Goal: Check status: Check status

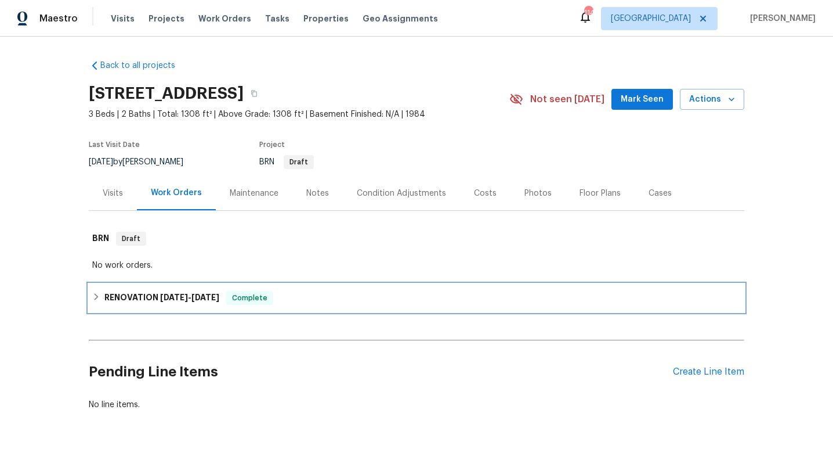
click at [160, 299] on span "[DATE]" at bounding box center [174, 297] width 28 height 8
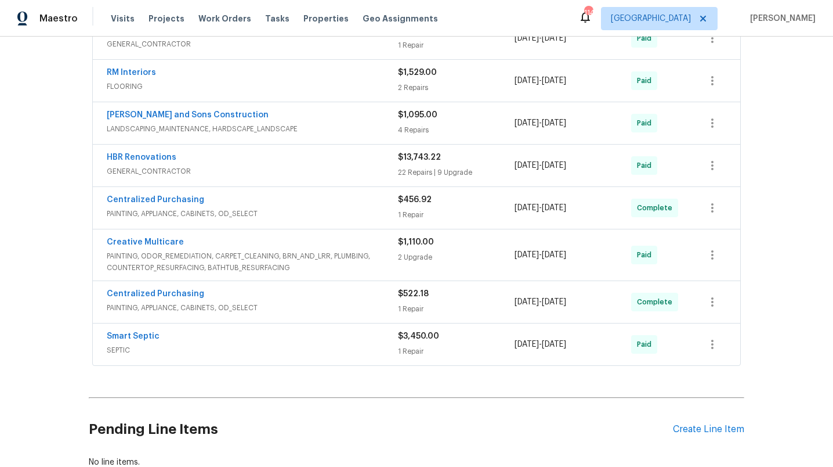
scroll to position [325, 0]
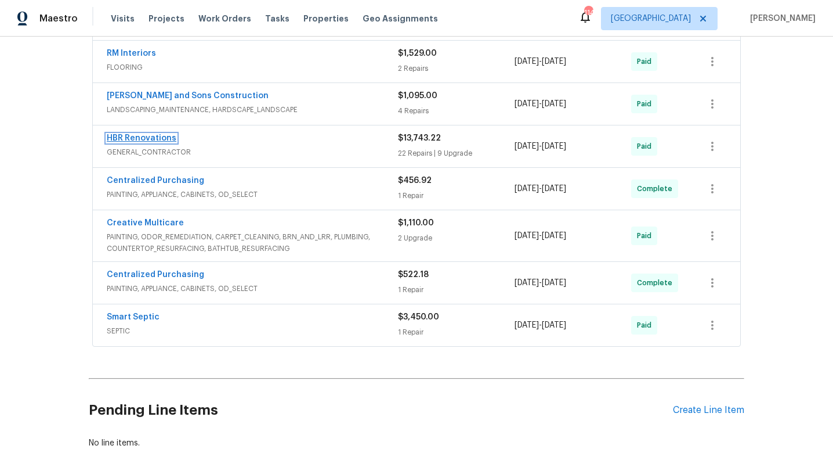
click at [163, 137] on link "HBR Renovations" at bounding box center [142, 138] width 70 height 8
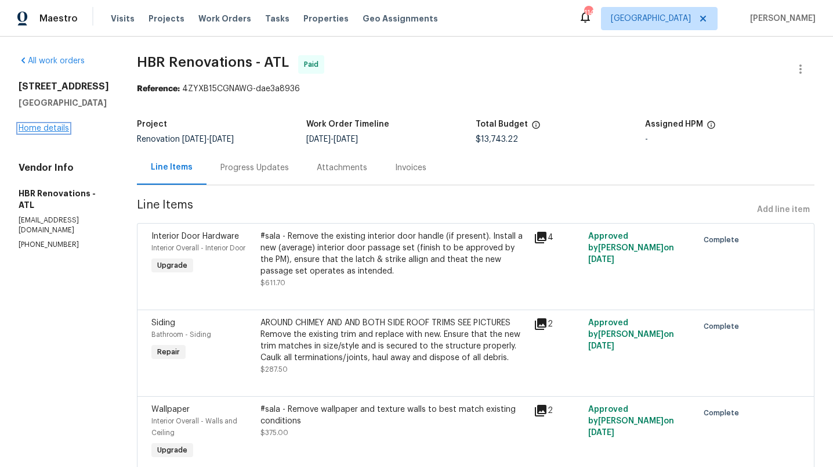
click at [42, 125] on link "Home details" at bounding box center [44, 128] width 50 height 8
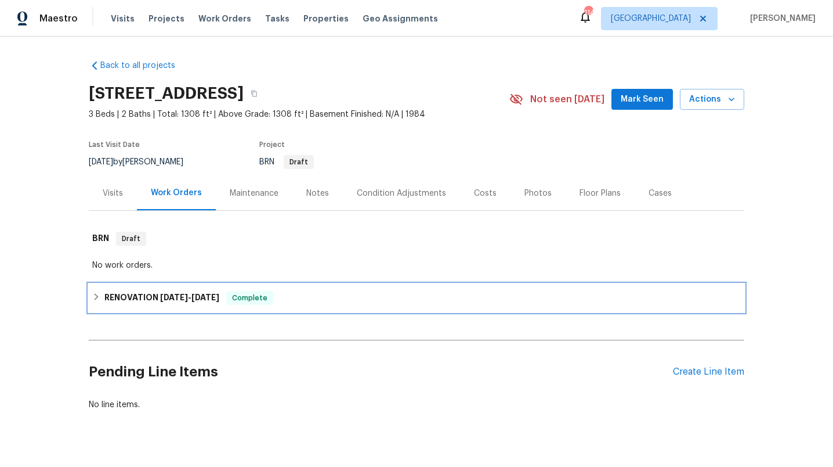
click at [147, 298] on h6 "RENOVATION [DATE] - [DATE]" at bounding box center [161, 298] width 115 height 14
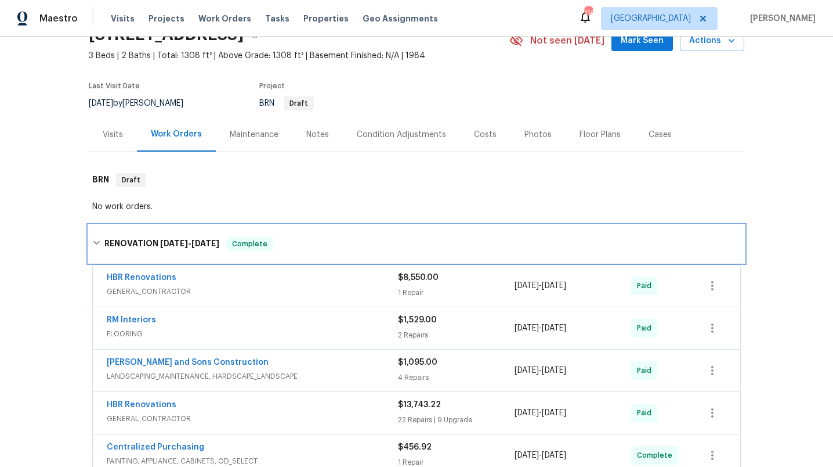
scroll to position [63, 0]
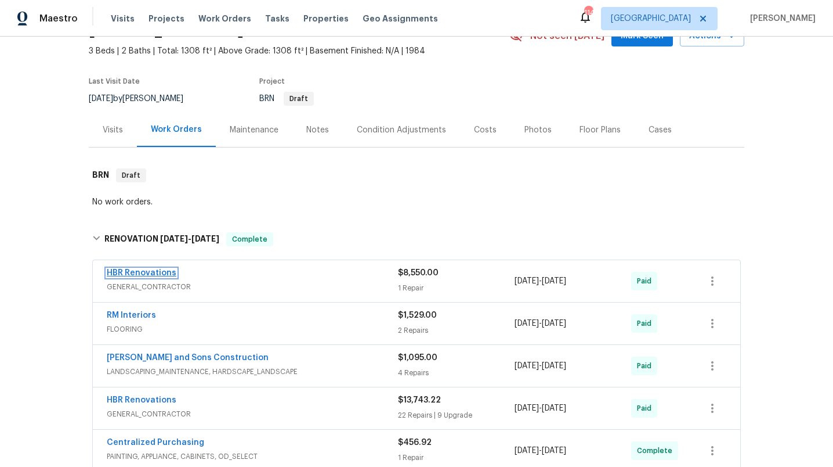
click at [153, 274] on link "HBR Renovations" at bounding box center [142, 273] width 70 height 8
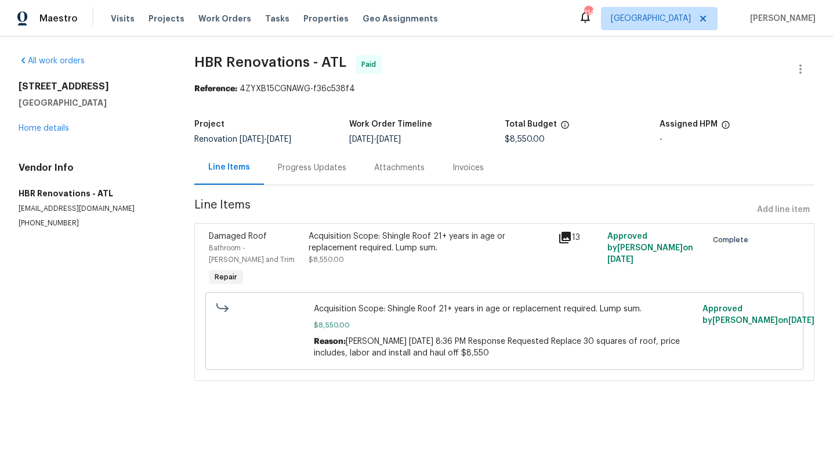
click at [462, 159] on div "Invoices" at bounding box center [468, 167] width 59 height 34
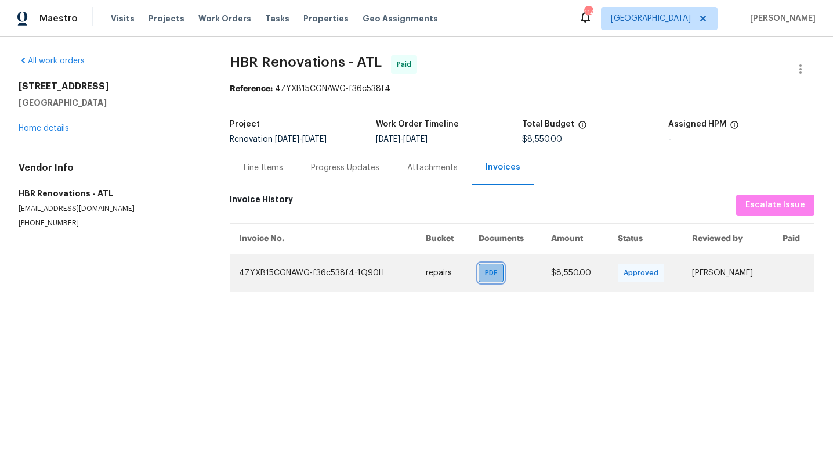
click at [492, 276] on span "PDF" at bounding box center [493, 273] width 17 height 12
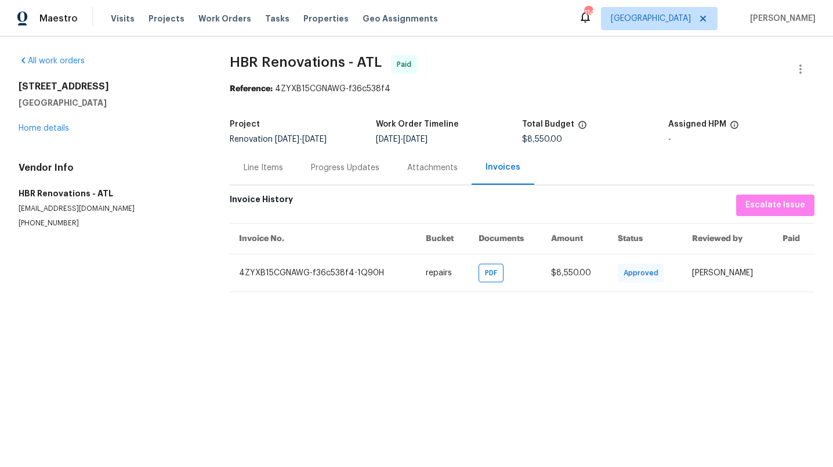
click at [262, 169] on div "Line Items" at bounding box center [263, 168] width 39 height 12
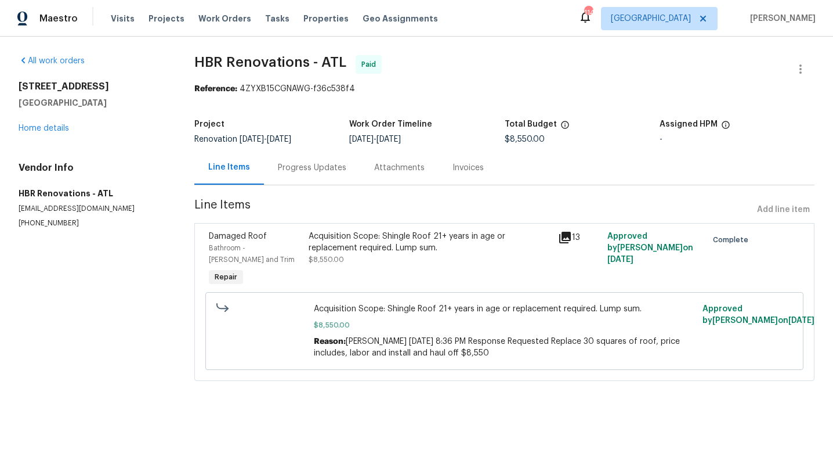
click at [394, 341] on span "[PERSON_NAME] [DATE] 8:36 PM Response Requested Replace 30 squares of roof, pri…" at bounding box center [497, 347] width 366 height 20
click at [47, 128] on link "Home details" at bounding box center [44, 128] width 50 height 8
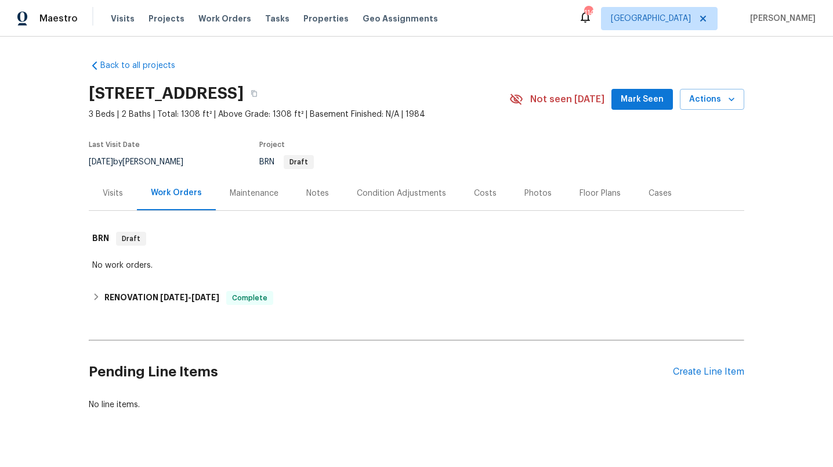
click at [582, 193] on div "Floor Plans" at bounding box center [600, 193] width 41 height 12
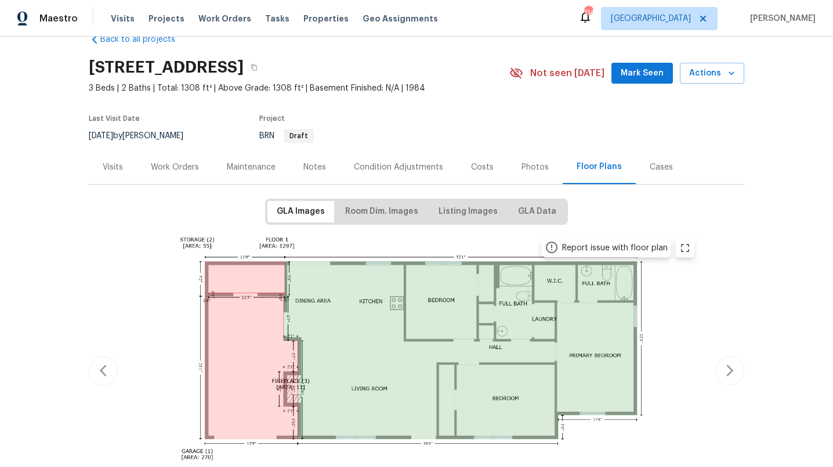
scroll to position [66, 0]
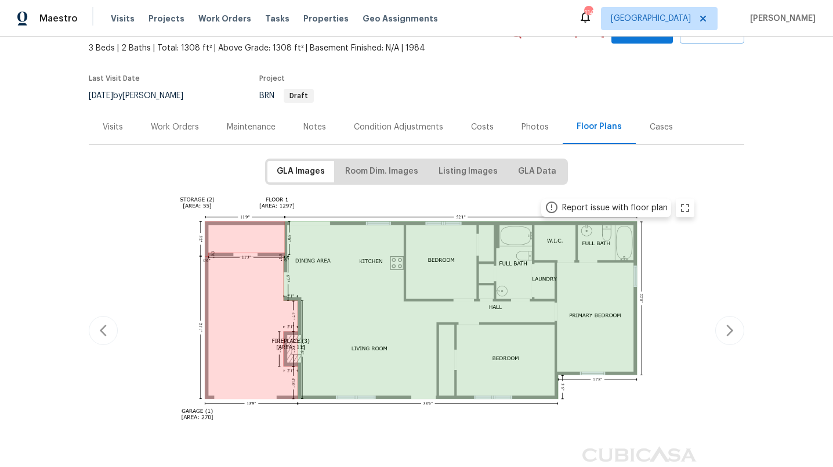
click at [533, 127] on div "Photos" at bounding box center [535, 127] width 27 height 12
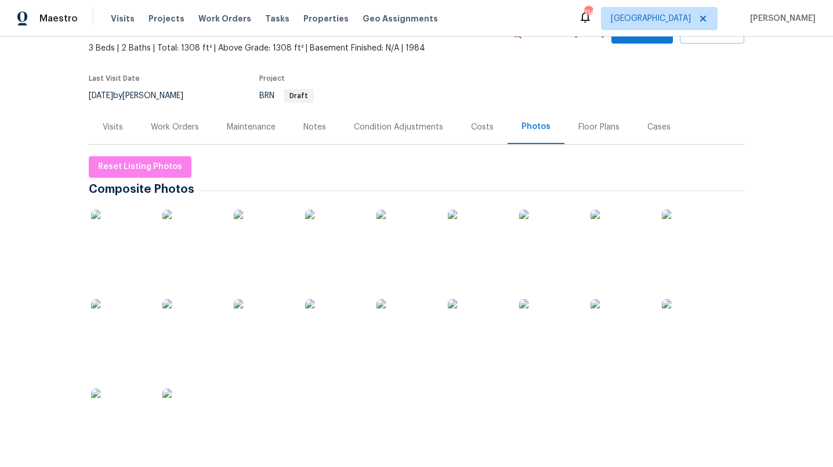
click at [212, 237] on img at bounding box center [191, 238] width 58 height 58
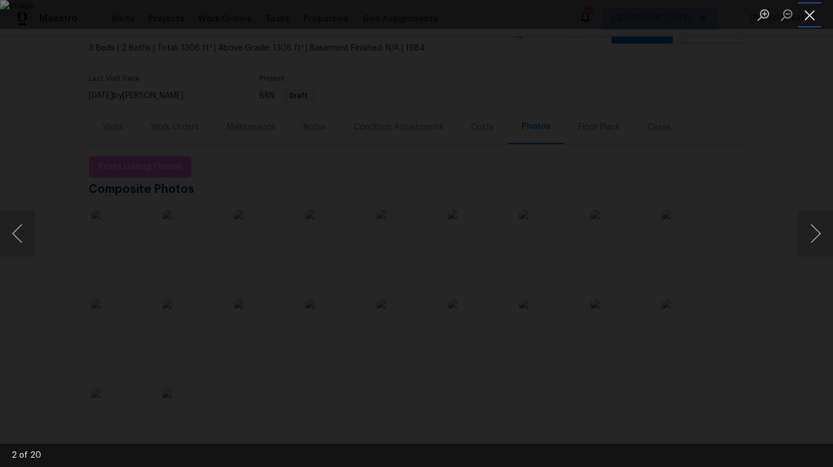
click at [808, 13] on button "Close lightbox" at bounding box center [809, 15] width 23 height 20
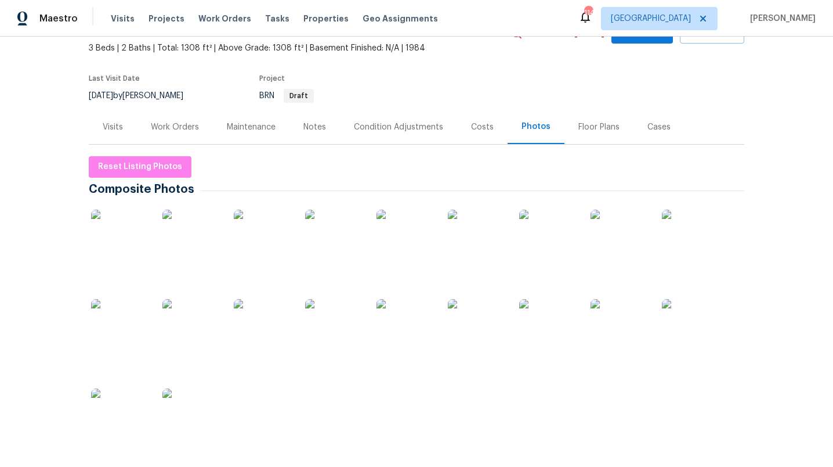
click at [585, 127] on div "Floor Plans" at bounding box center [599, 127] width 41 height 12
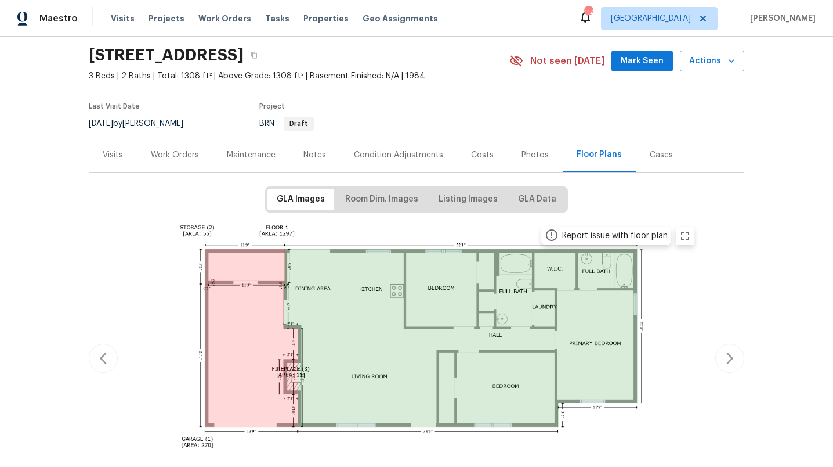
scroll to position [38, 0]
click at [443, 240] on img at bounding box center [417, 357] width 570 height 275
click at [464, 197] on span "Listing Images" at bounding box center [468, 200] width 59 height 15
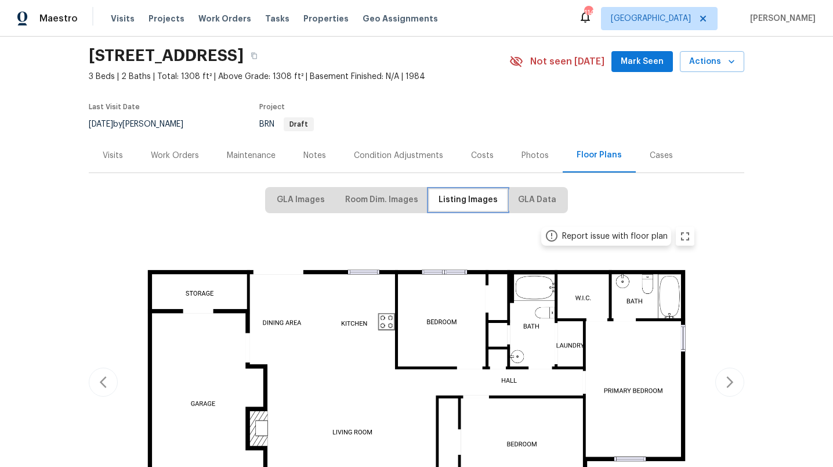
scroll to position [0, 0]
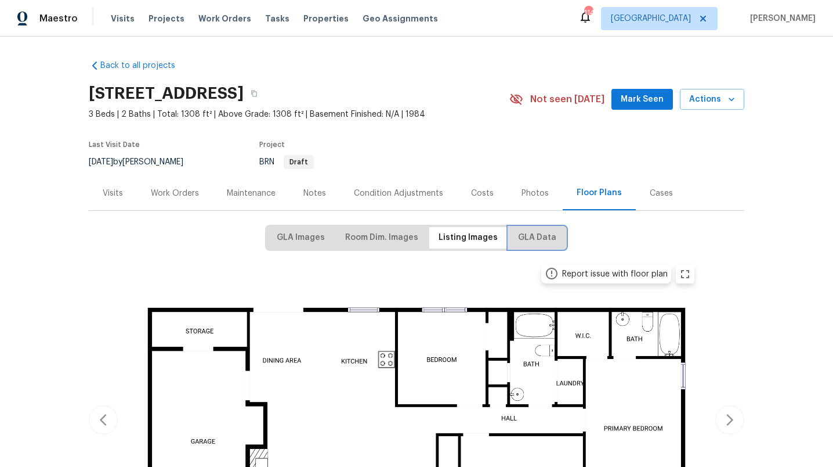
click at [528, 240] on span "GLA Data" at bounding box center [537, 237] width 38 height 15
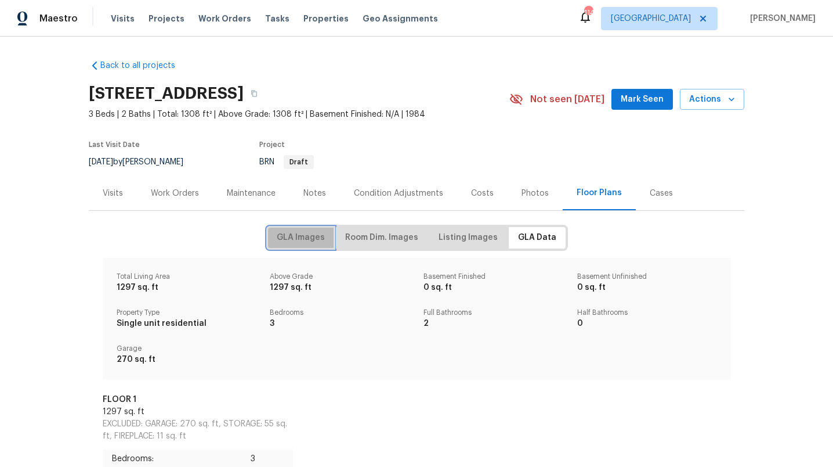
click at [315, 240] on span "GLA Images" at bounding box center [301, 237] width 48 height 15
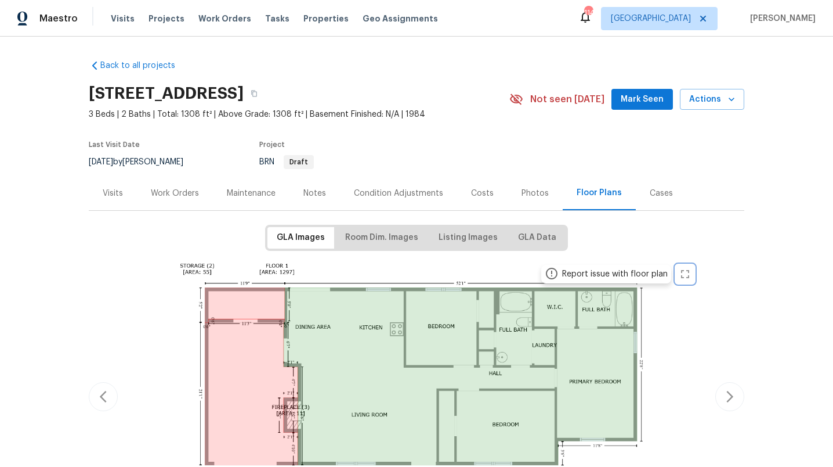
click at [682, 274] on icon "zoom in" at bounding box center [685, 274] width 14 height 14
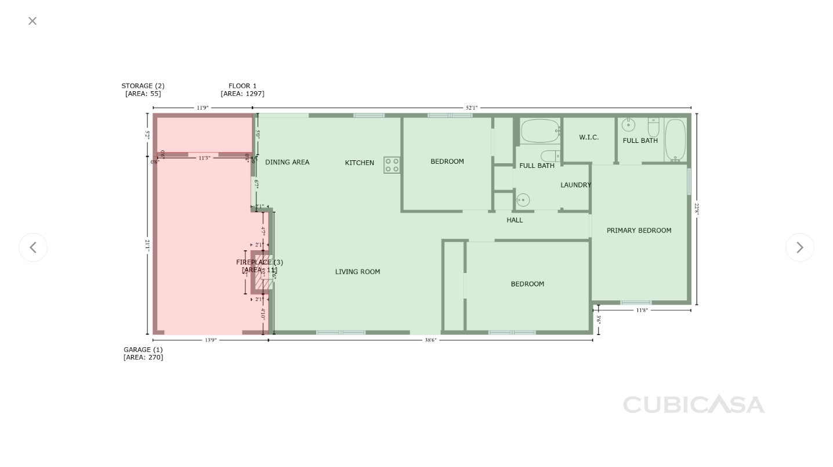
click at [435, 368] on div at bounding box center [417, 247] width 710 height 342
click at [807, 250] on div at bounding box center [417, 247] width 796 height 425
click at [802, 247] on div at bounding box center [417, 247] width 796 height 425
click at [29, 246] on div at bounding box center [417, 247] width 796 height 425
click at [797, 186] on div at bounding box center [417, 247] width 796 height 425
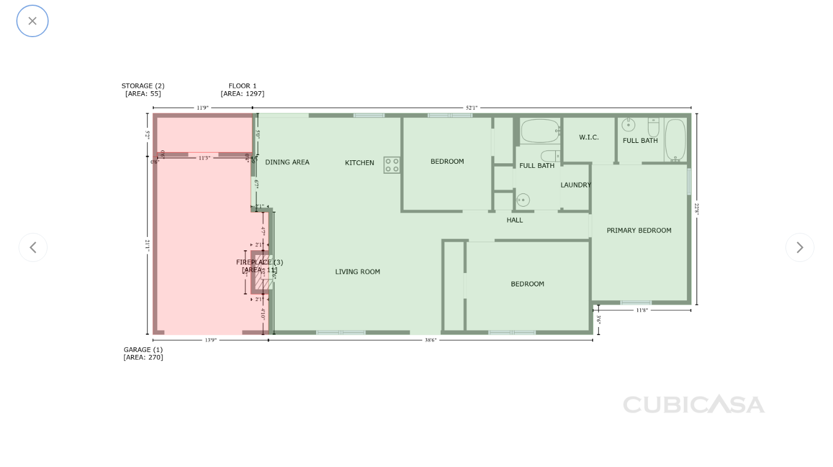
click at [37, 20] on icon "button" at bounding box center [33, 21] width 14 height 14
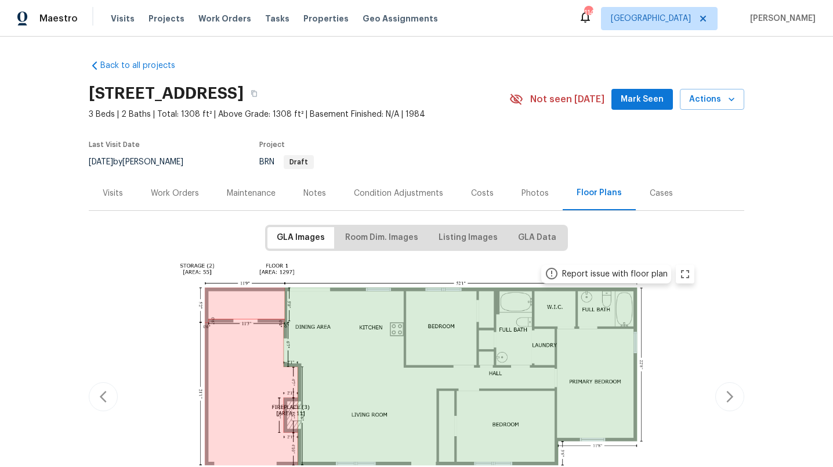
click at [186, 197] on div "Work Orders" at bounding box center [175, 193] width 48 height 12
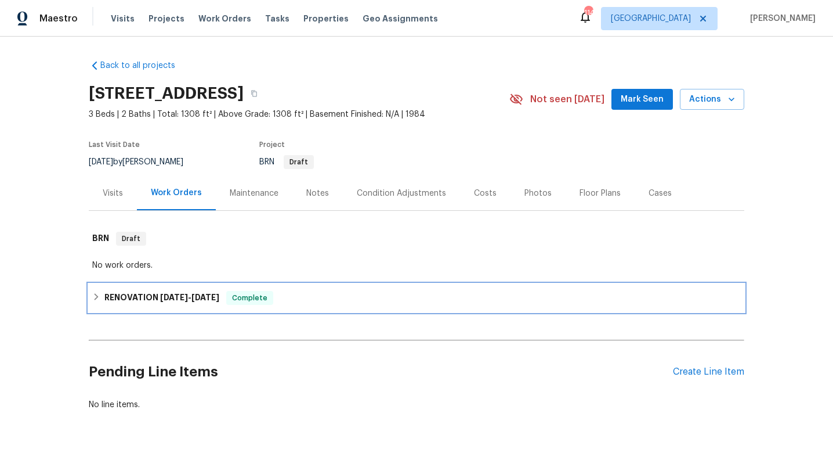
click at [149, 301] on h6 "RENOVATION [DATE] - [DATE]" at bounding box center [161, 298] width 115 height 14
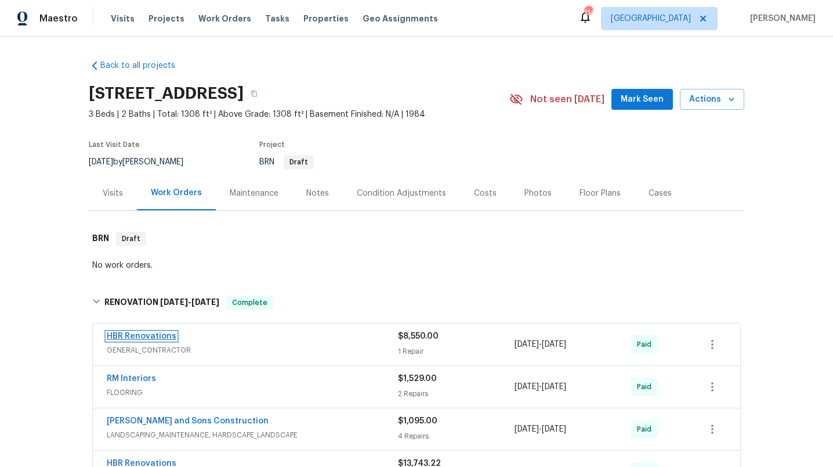
click at [159, 334] on link "HBR Renovations" at bounding box center [142, 336] width 70 height 8
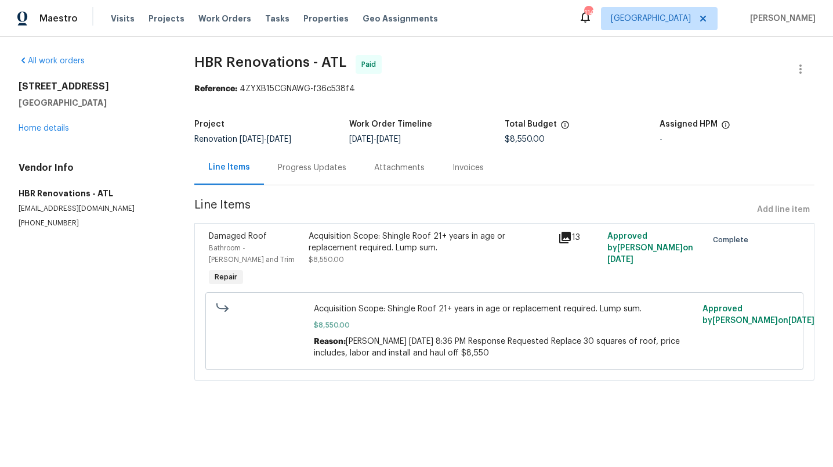
click at [569, 236] on div "13" at bounding box center [579, 237] width 43 height 14
click at [563, 240] on icon at bounding box center [565, 237] width 14 height 14
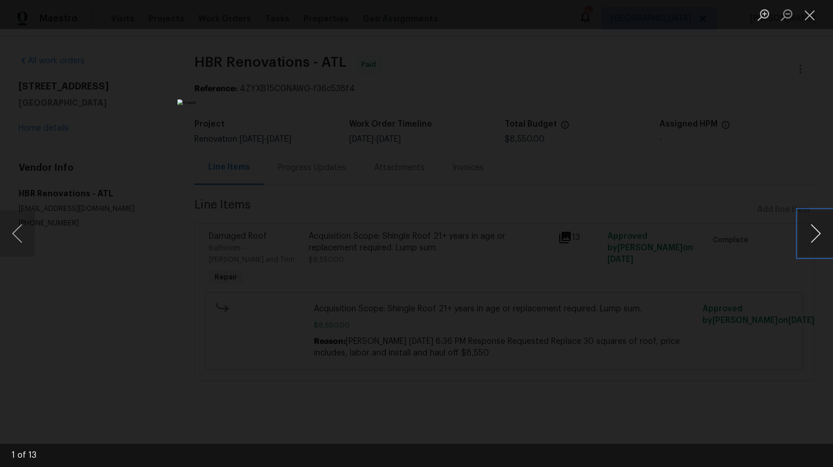
click at [812, 233] on button "Next image" at bounding box center [815, 233] width 35 height 46
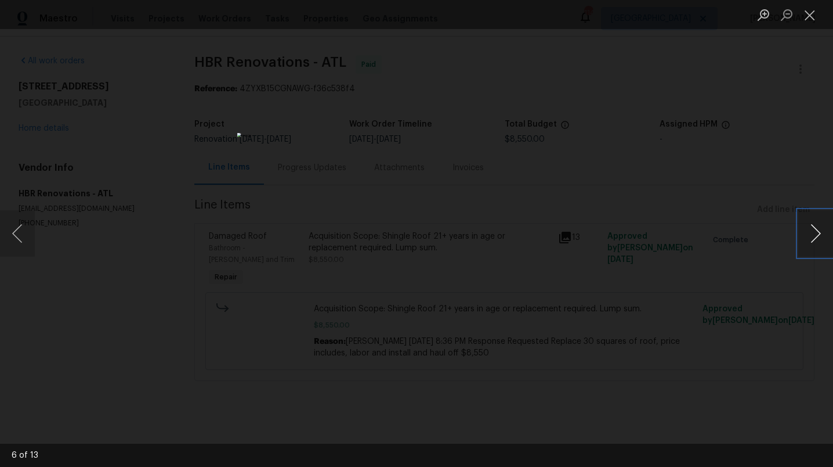
click at [812, 233] on button "Next image" at bounding box center [815, 233] width 35 height 46
click at [811, 16] on button "Close lightbox" at bounding box center [809, 15] width 23 height 20
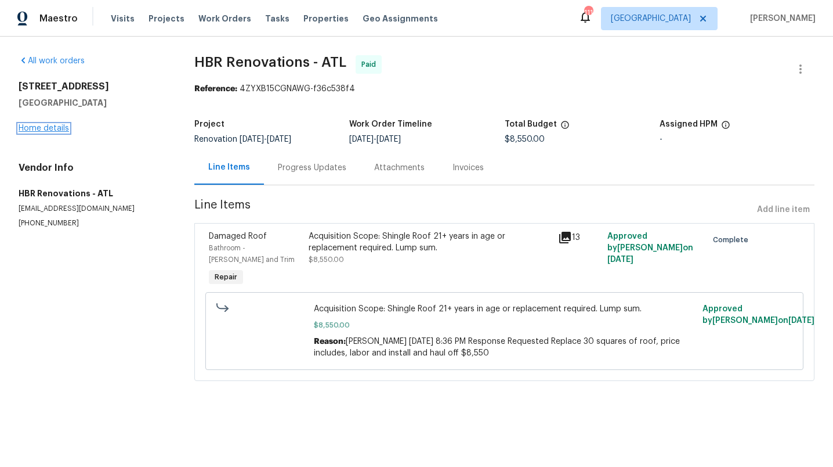
click at [57, 128] on link "Home details" at bounding box center [44, 128] width 50 height 8
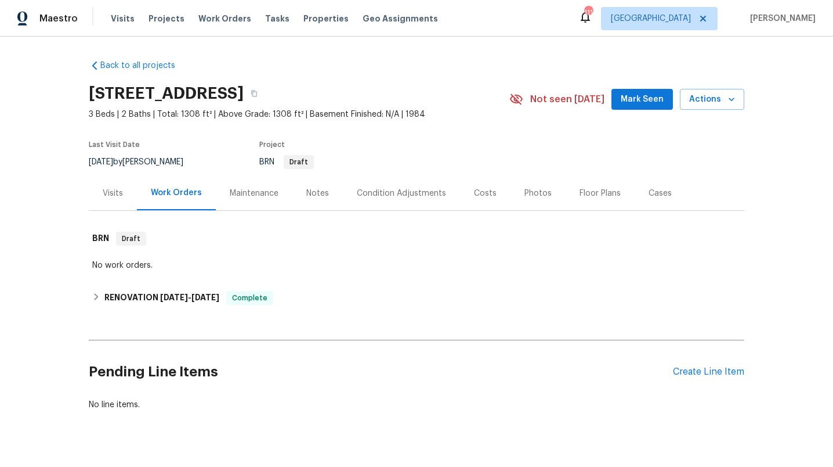
click at [537, 191] on div "Photos" at bounding box center [538, 193] width 27 height 12
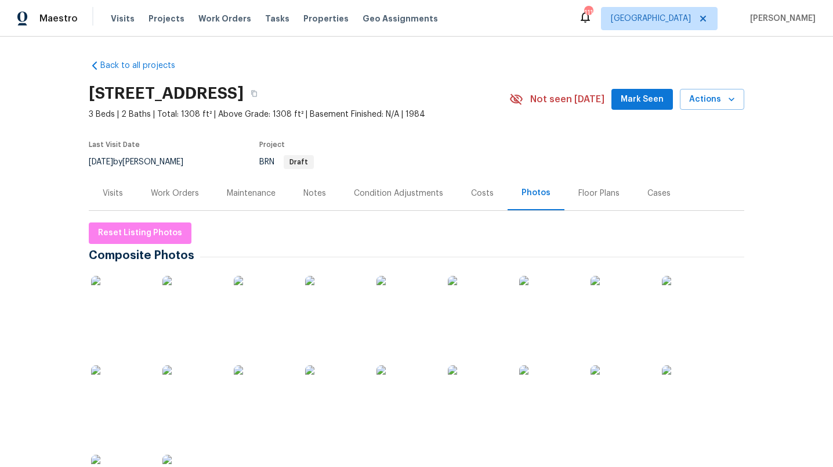
click at [200, 309] on img at bounding box center [191, 305] width 58 height 58
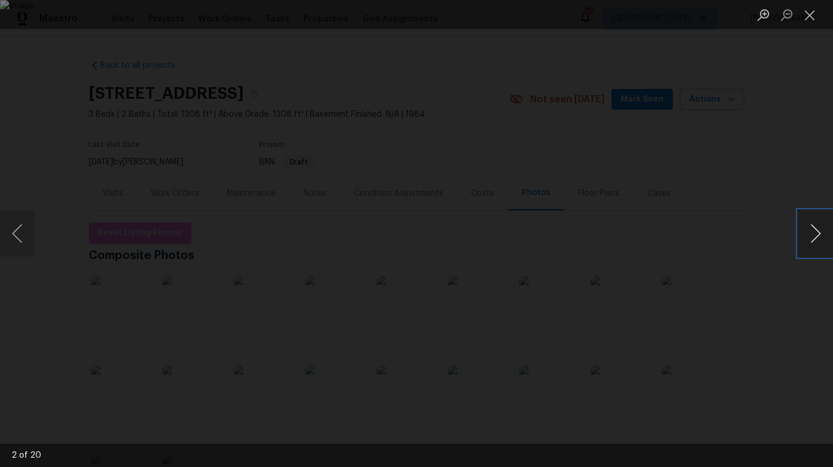
click at [814, 232] on button "Next image" at bounding box center [815, 233] width 35 height 46
click at [764, 13] on button "Zoom in" at bounding box center [763, 15] width 23 height 20
click at [811, 15] on button "Close lightbox" at bounding box center [809, 15] width 23 height 20
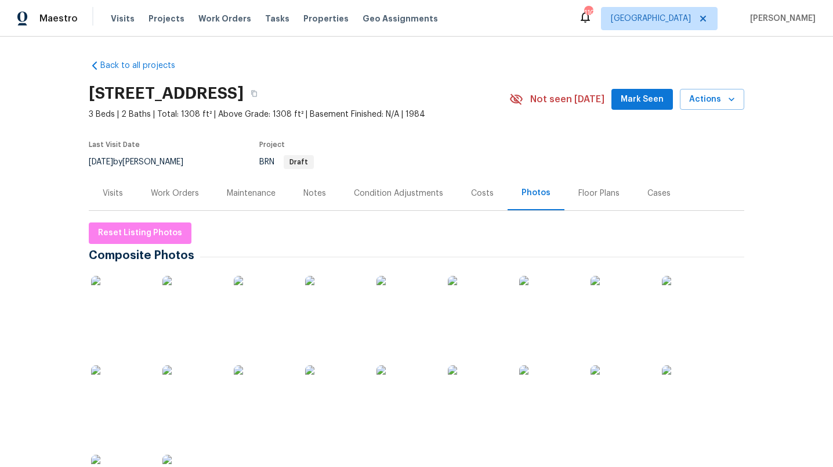
click at [207, 395] on img at bounding box center [191, 394] width 58 height 58
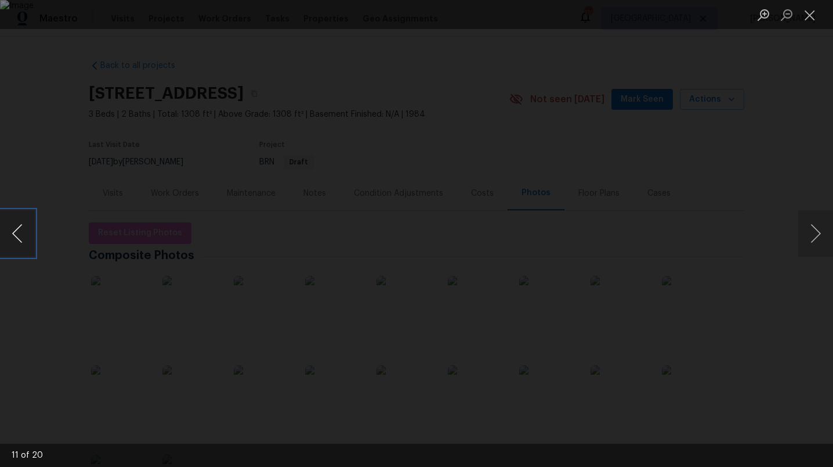
click at [18, 232] on button "Previous image" at bounding box center [17, 233] width 35 height 46
click at [18, 233] on button "Previous image" at bounding box center [17, 233] width 35 height 46
click at [17, 233] on button "Previous image" at bounding box center [17, 233] width 35 height 46
click at [17, 232] on button "Previous image" at bounding box center [17, 233] width 35 height 46
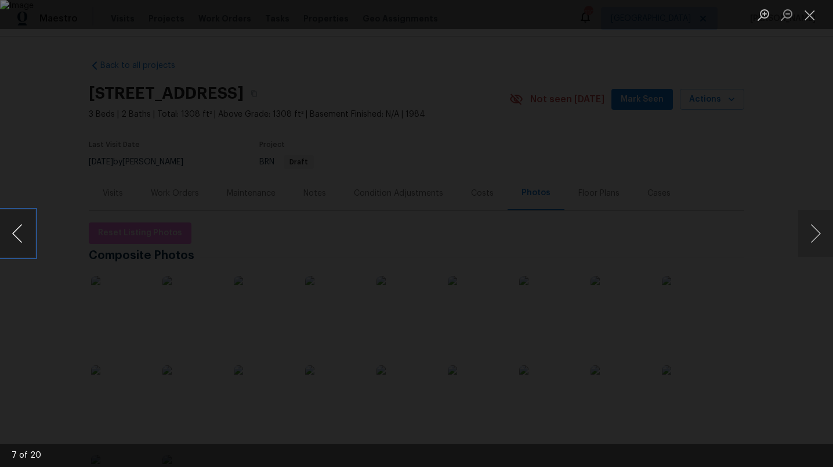
click at [17, 232] on button "Previous image" at bounding box center [17, 233] width 35 height 46
click at [17, 233] on button "Previous image" at bounding box center [17, 233] width 35 height 46
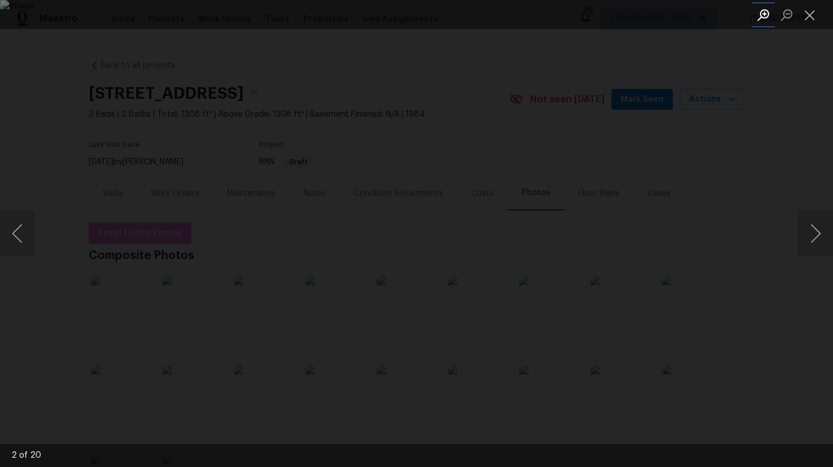
click at [762, 15] on button "Zoom in" at bounding box center [763, 15] width 23 height 20
click at [401, 280] on img "Lightbox" at bounding box center [236, 337] width 2054 height 1150
click at [807, 13] on button "Close lightbox" at bounding box center [809, 15] width 23 height 20
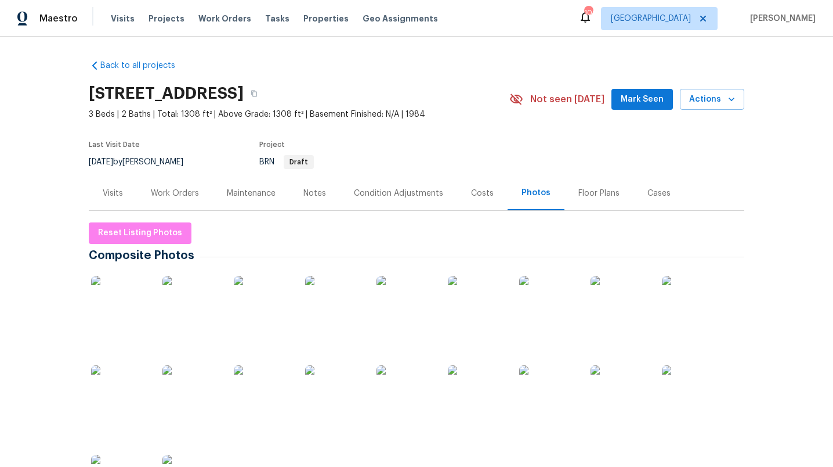
click at [197, 191] on div "Work Orders" at bounding box center [175, 193] width 48 height 12
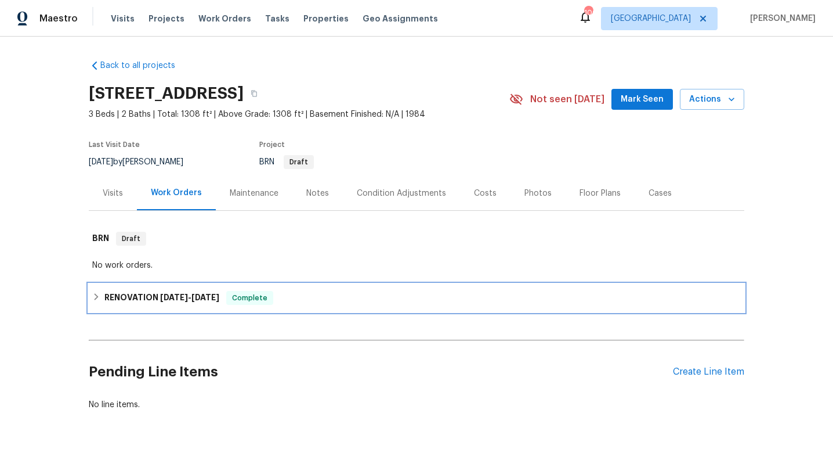
click at [174, 298] on span "[DATE]" at bounding box center [174, 297] width 28 height 8
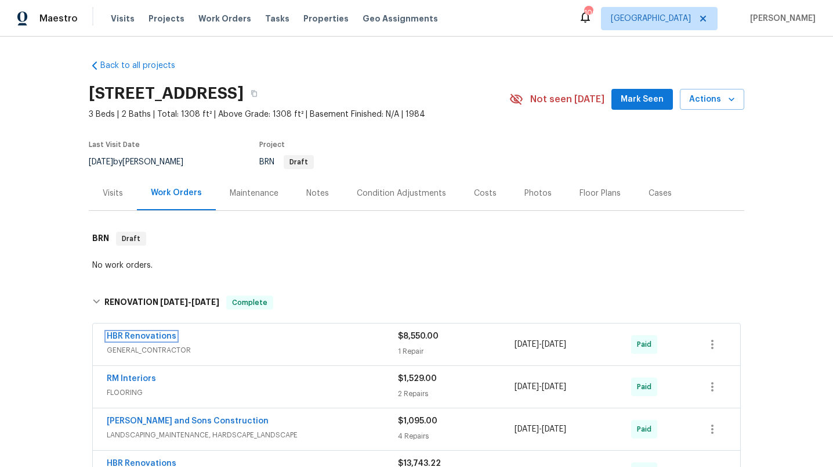
click at [147, 334] on link "HBR Renovations" at bounding box center [142, 336] width 70 height 8
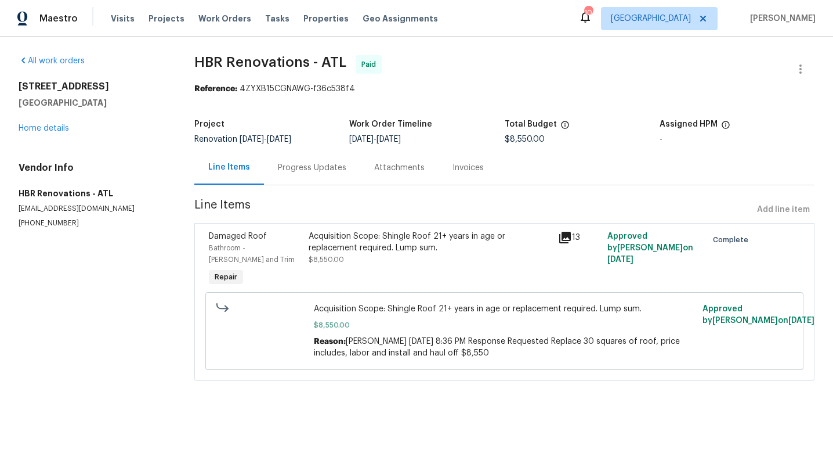
click at [563, 243] on icon at bounding box center [565, 237] width 14 height 14
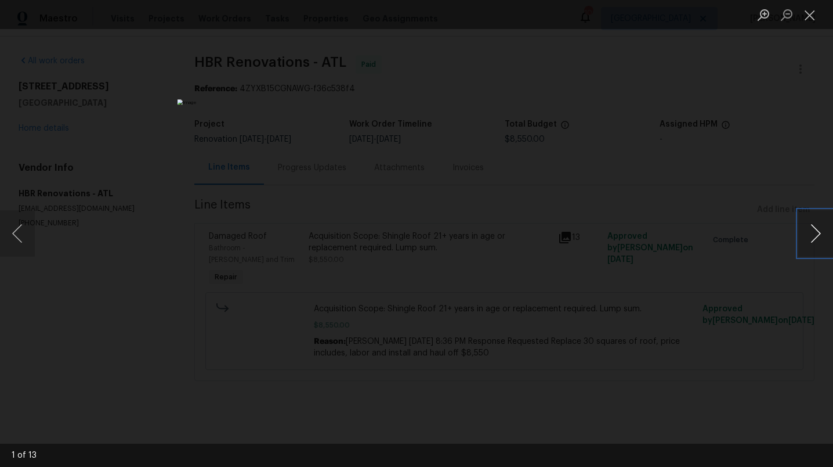
click at [816, 236] on button "Next image" at bounding box center [815, 233] width 35 height 46
click at [816, 235] on button "Next image" at bounding box center [815, 233] width 35 height 46
click at [816, 234] on button "Next image" at bounding box center [815, 233] width 35 height 46
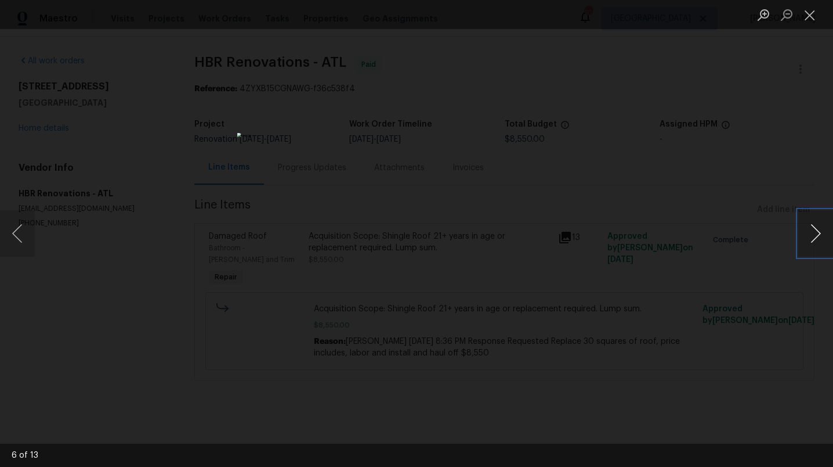
click at [816, 234] on button "Next image" at bounding box center [815, 233] width 35 height 46
click at [816, 235] on button "Next image" at bounding box center [815, 233] width 35 height 46
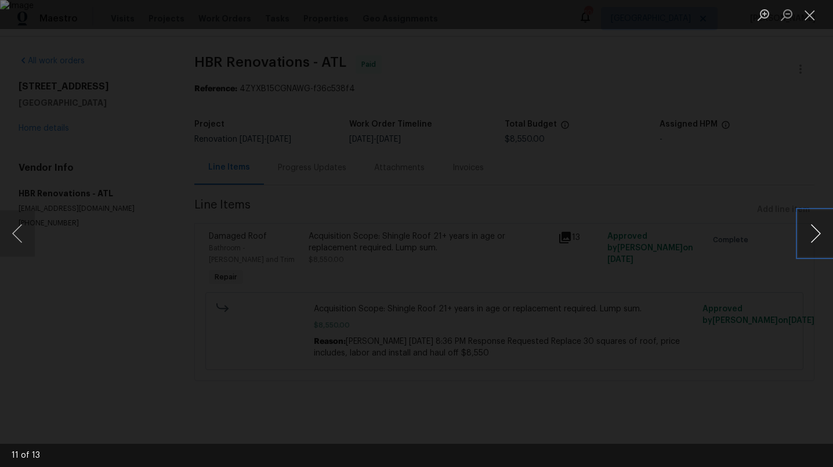
click at [816, 235] on button "Next image" at bounding box center [815, 233] width 35 height 46
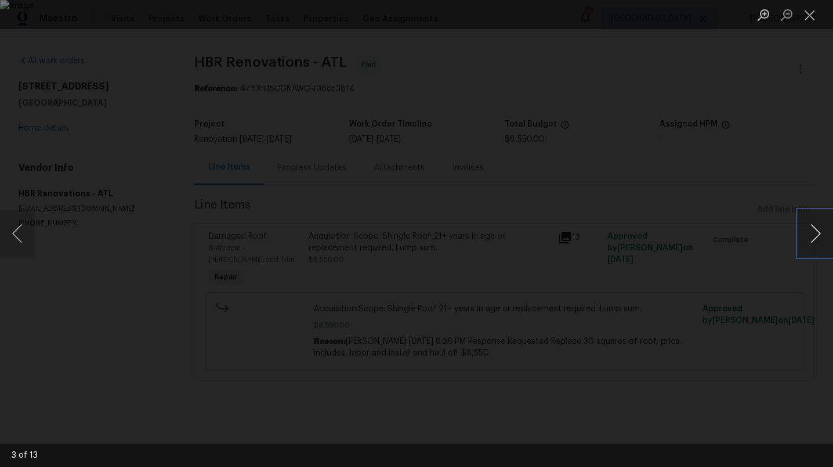
click at [816, 235] on button "Next image" at bounding box center [815, 233] width 35 height 46
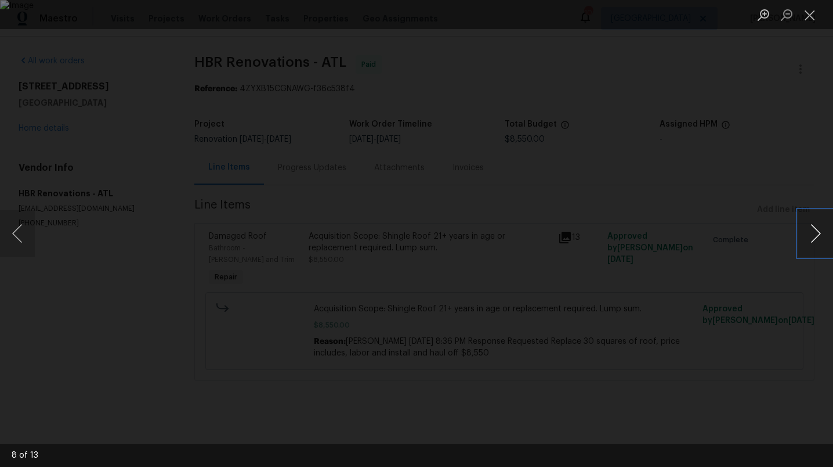
click at [816, 235] on button "Next image" at bounding box center [815, 233] width 35 height 46
click at [815, 233] on button "Next image" at bounding box center [815, 233] width 35 height 46
click at [814, 233] on button "Next image" at bounding box center [815, 233] width 35 height 46
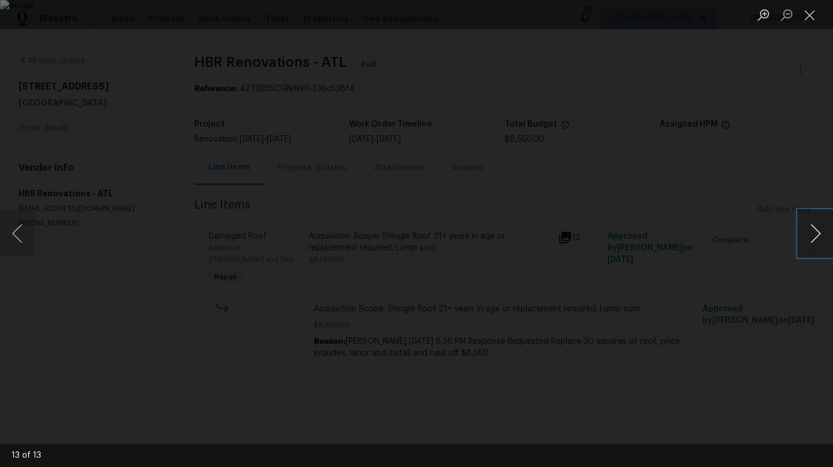
click at [814, 233] on button "Next image" at bounding box center [815, 233] width 35 height 46
click at [812, 233] on button "Next image" at bounding box center [815, 233] width 35 height 46
click at [811, 233] on button "Next image" at bounding box center [815, 233] width 35 height 46
click at [809, 232] on button "Next image" at bounding box center [815, 233] width 35 height 46
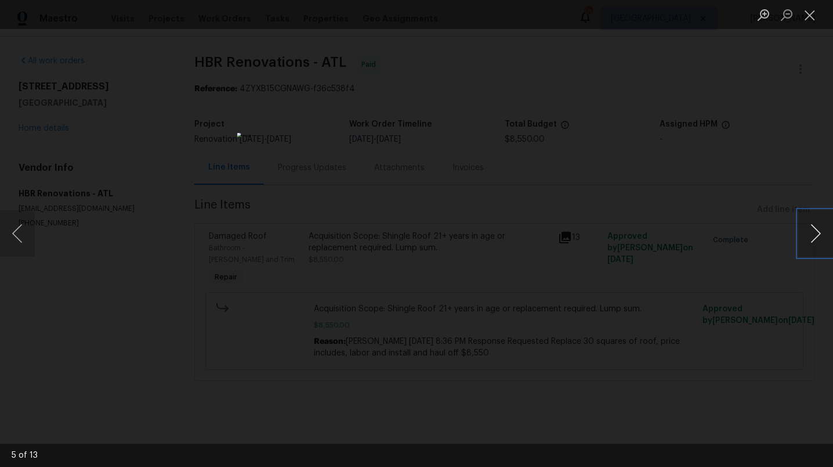
click at [809, 232] on button "Next image" at bounding box center [815, 233] width 35 height 46
click at [808, 230] on button "Next image" at bounding box center [815, 233] width 35 height 46
click at [807, 232] on button "Next image" at bounding box center [815, 233] width 35 height 46
click at [803, 233] on button "Next image" at bounding box center [815, 233] width 35 height 46
click at [803, 234] on button "Next image" at bounding box center [815, 233] width 35 height 46
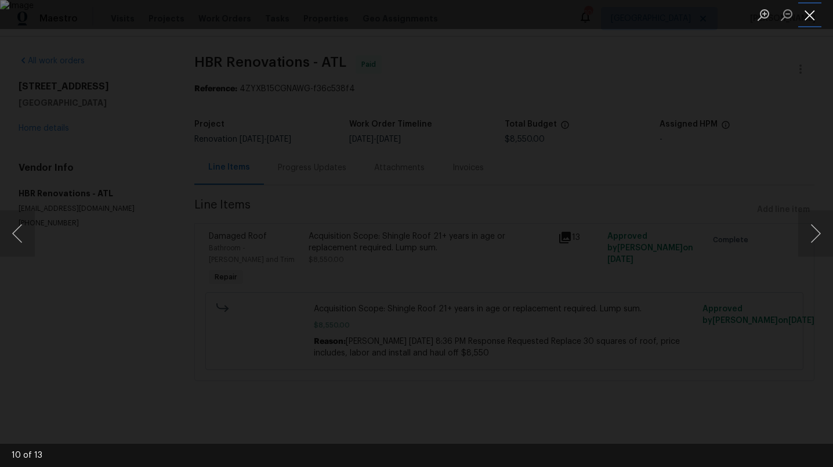
click at [811, 16] on button "Close lightbox" at bounding box center [809, 15] width 23 height 20
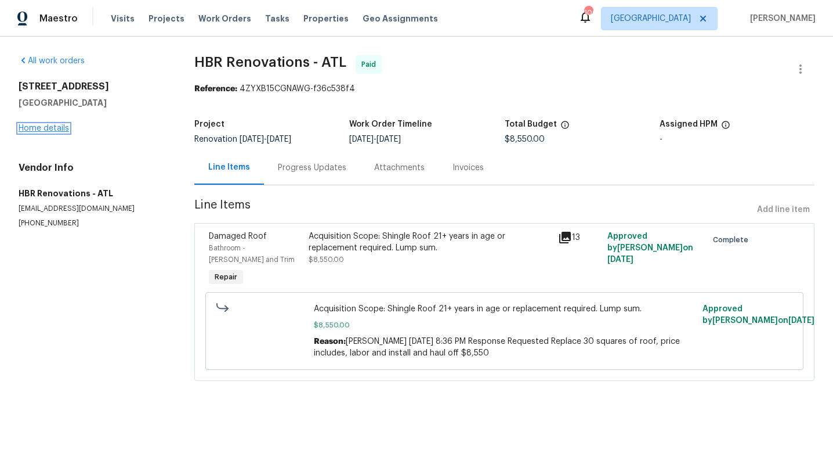
click at [62, 127] on link "Home details" at bounding box center [44, 128] width 50 height 8
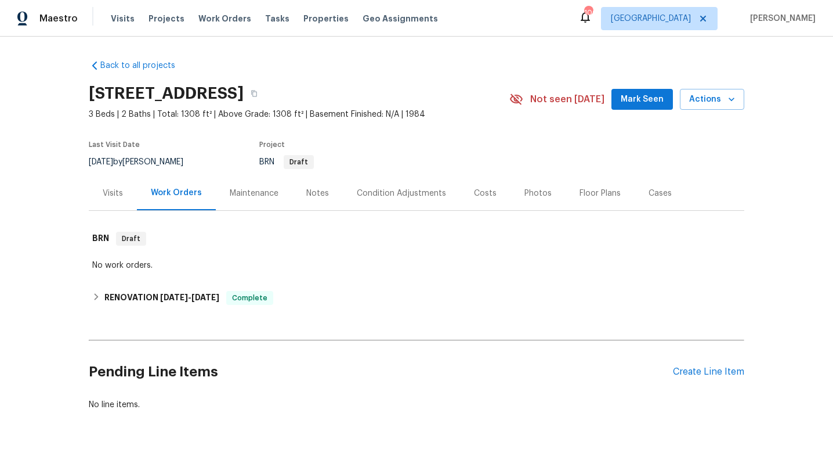
click at [530, 193] on div "Photos" at bounding box center [538, 193] width 27 height 12
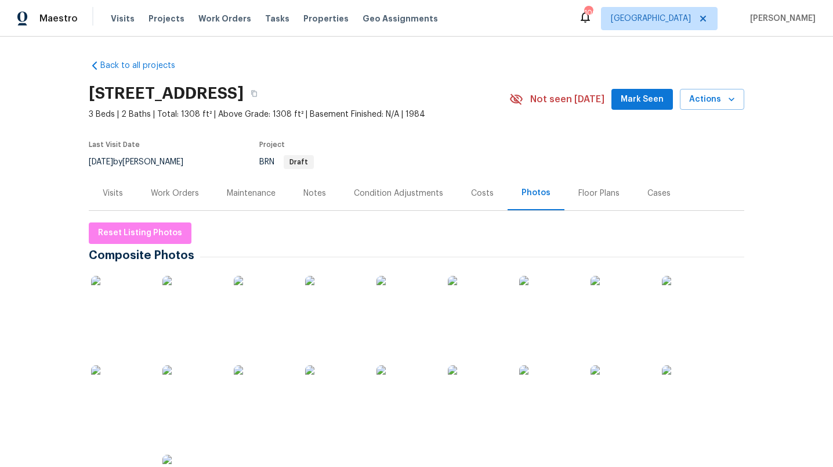
click at [189, 396] on img at bounding box center [191, 394] width 58 height 58
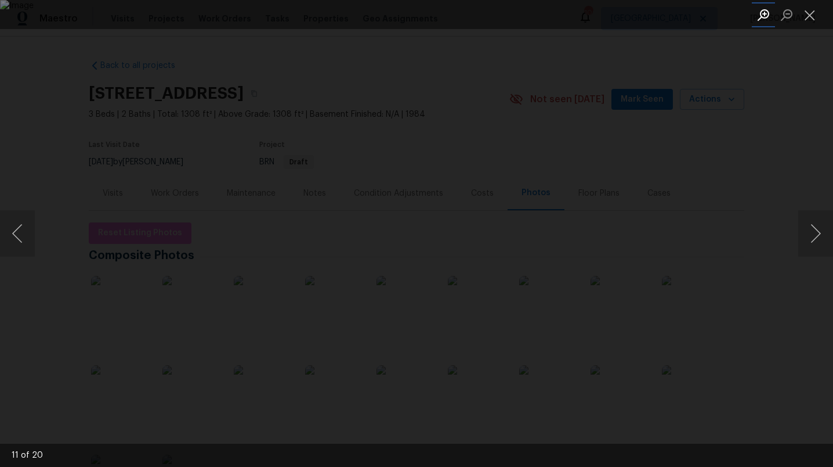
click at [765, 9] on button "Zoom in" at bounding box center [763, 15] width 23 height 20
click at [644, 186] on img "Lightbox" at bounding box center [416, 233] width 833 height 467
click at [761, 14] on button "Zoom in" at bounding box center [763, 15] width 23 height 20
click at [682, 208] on img "Lightbox" at bounding box center [506, 223] width 1674 height 937
click at [807, 16] on button "Close lightbox" at bounding box center [809, 15] width 23 height 20
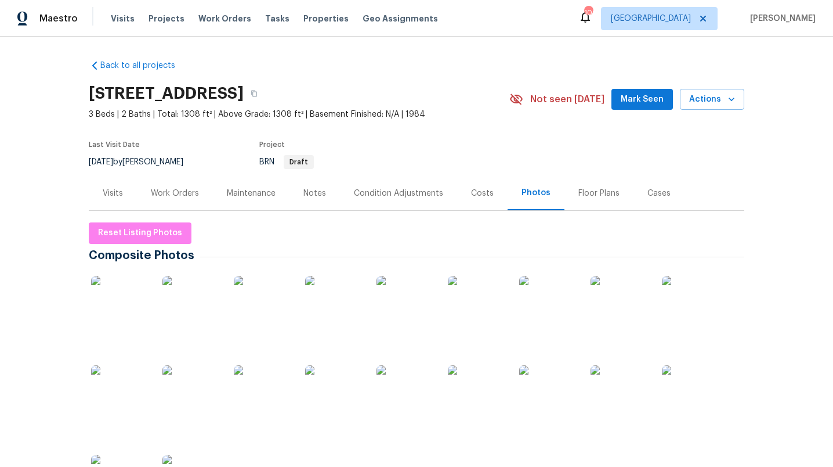
click at [207, 397] on img at bounding box center [191, 394] width 58 height 58
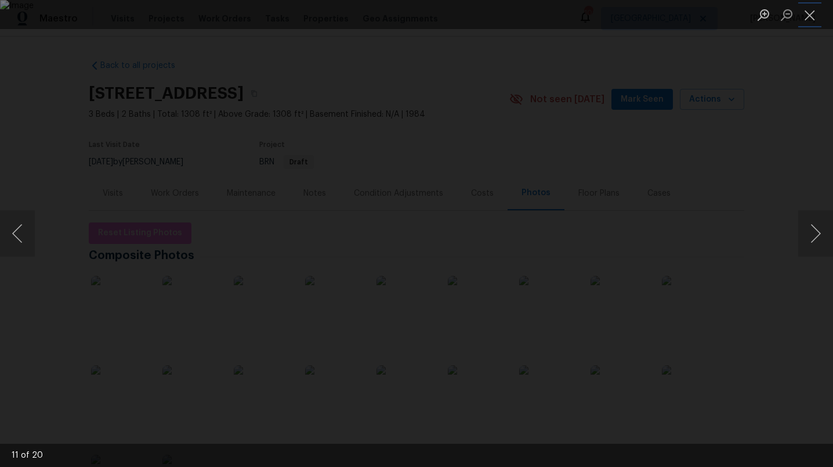
drag, startPoint x: 809, startPoint y: 14, endPoint x: 791, endPoint y: 34, distance: 26.7
click at [809, 15] on button "Close lightbox" at bounding box center [809, 15] width 23 height 20
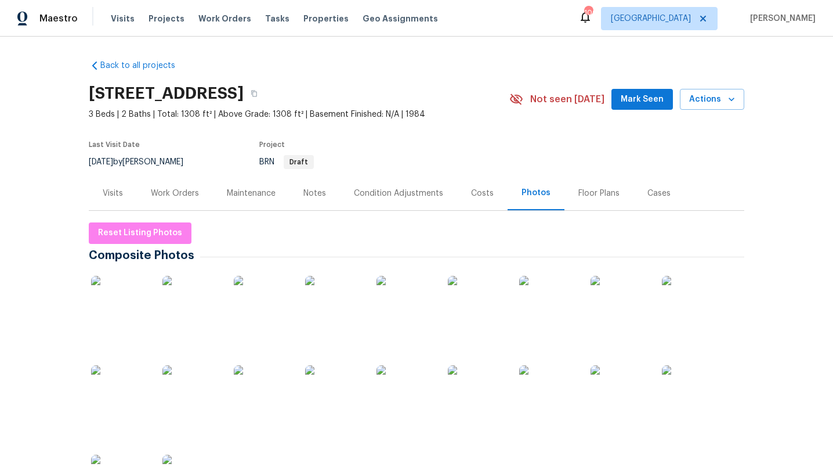
click at [171, 307] on img at bounding box center [191, 305] width 58 height 58
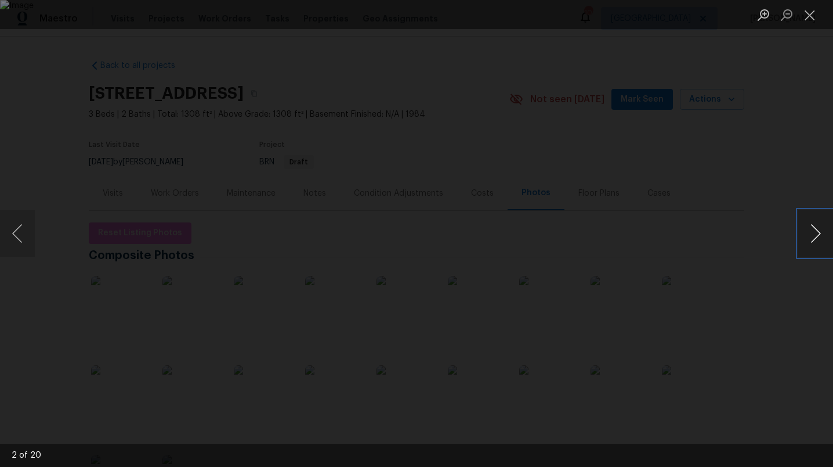
click at [814, 233] on button "Next image" at bounding box center [815, 233] width 35 height 46
click at [814, 232] on button "Next image" at bounding box center [815, 233] width 35 height 46
click at [813, 231] on button "Next image" at bounding box center [815, 233] width 35 height 46
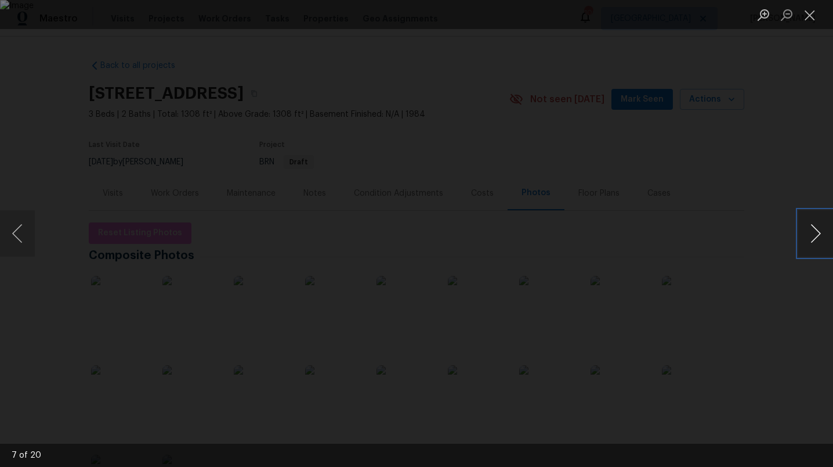
click at [813, 231] on button "Next image" at bounding box center [815, 233] width 35 height 46
click at [805, 17] on button "Close lightbox" at bounding box center [809, 15] width 23 height 20
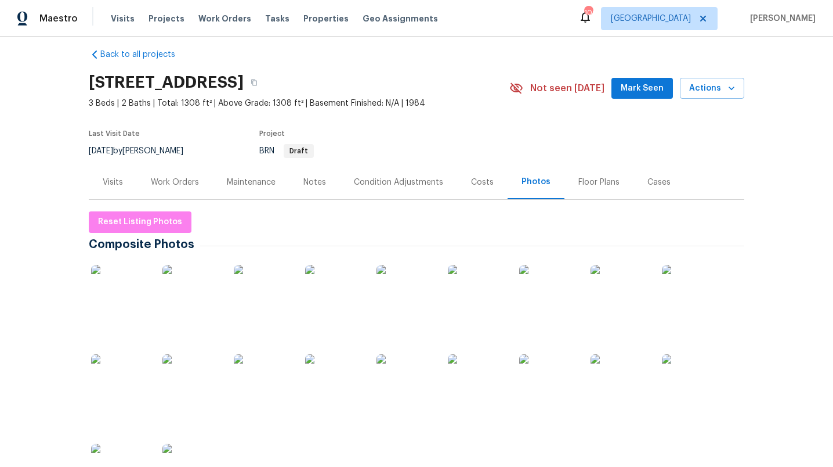
scroll to position [37, 0]
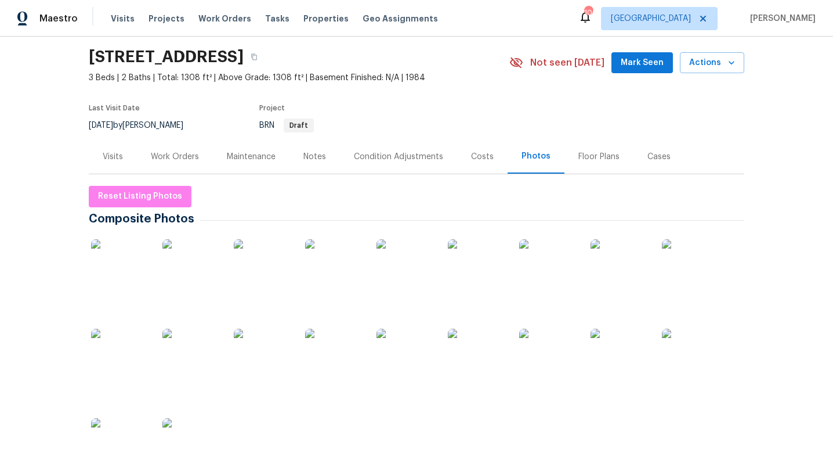
click at [192, 158] on div "Work Orders" at bounding box center [175, 157] width 48 height 12
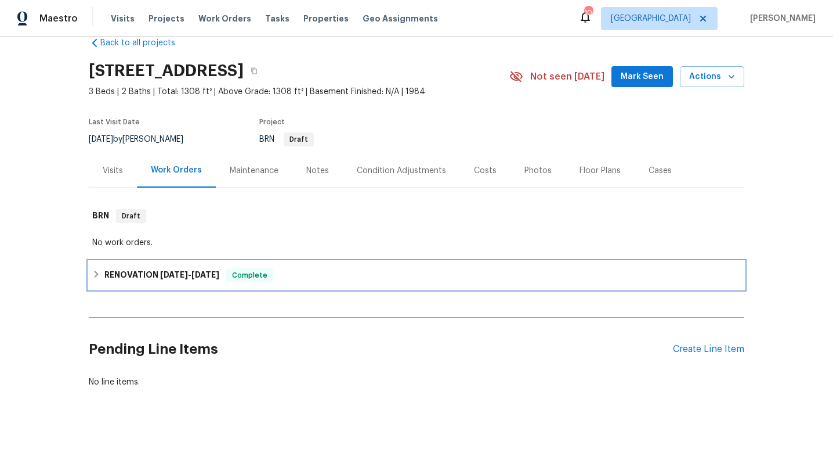
click at [132, 268] on h6 "RENOVATION [DATE] - [DATE]" at bounding box center [161, 275] width 115 height 14
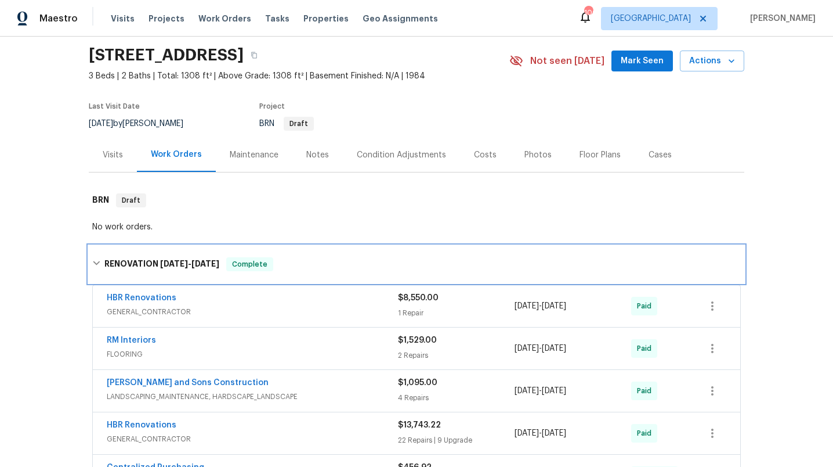
scroll to position [39, 0]
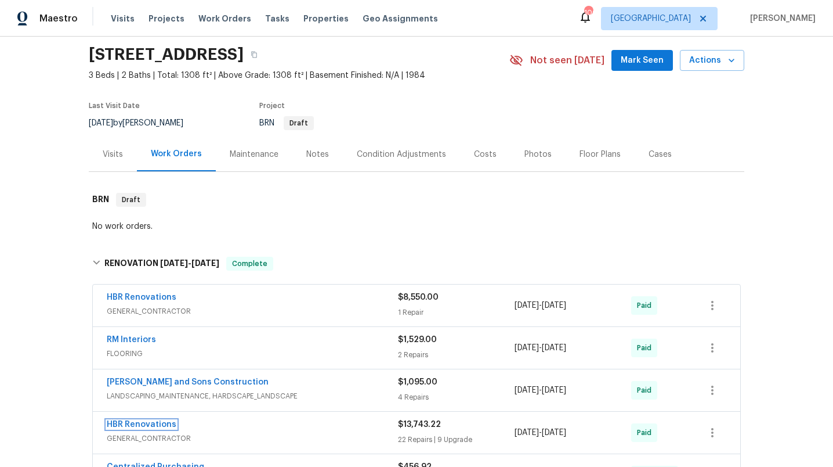
click at [158, 421] on link "HBR Renovations" at bounding box center [142, 424] width 70 height 8
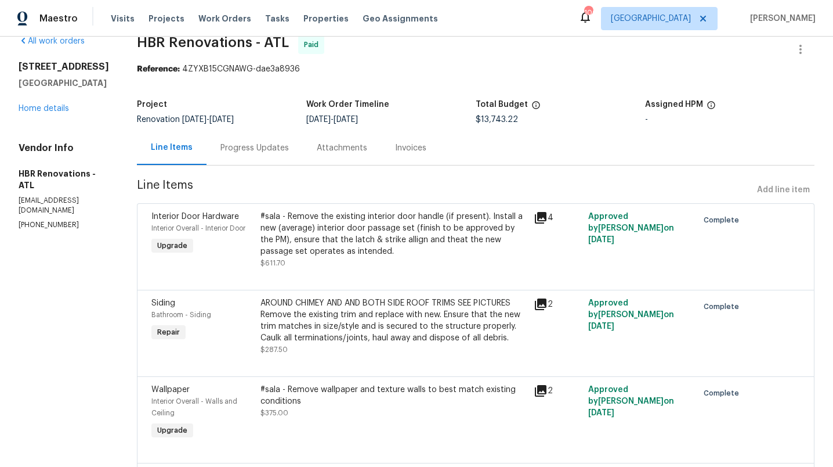
scroll to position [27, 0]
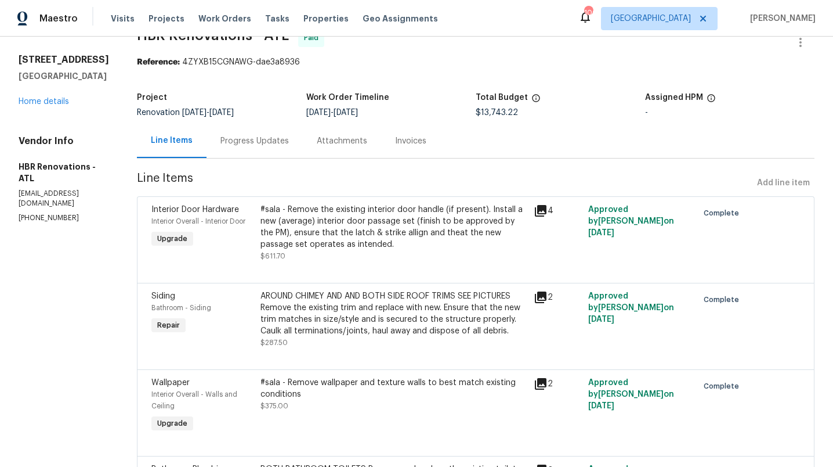
click at [401, 295] on div "AROUND CHIMEY AND AND BOTH SIDE ROOF TRIMS SEE PICTURES Remove the existing tri…" at bounding box center [394, 313] width 266 height 46
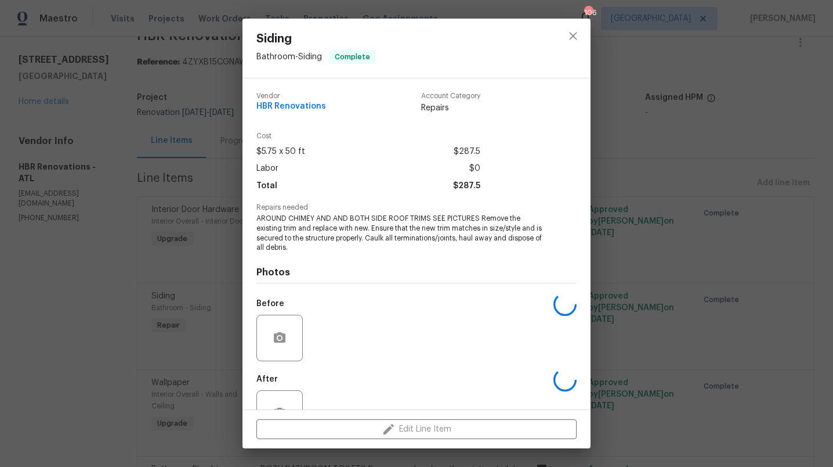
click at [401, 295] on div "Before" at bounding box center [416, 329] width 320 height 75
click at [330, 345] on img at bounding box center [331, 338] width 46 height 46
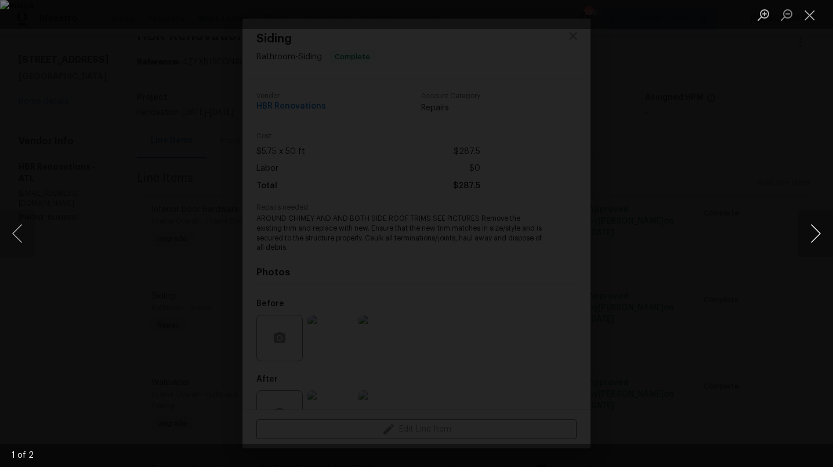
click at [815, 232] on button "Next image" at bounding box center [815, 233] width 35 height 46
click at [809, 231] on button "Next image" at bounding box center [815, 233] width 35 height 46
click at [810, 18] on button "Close lightbox" at bounding box center [809, 15] width 23 height 20
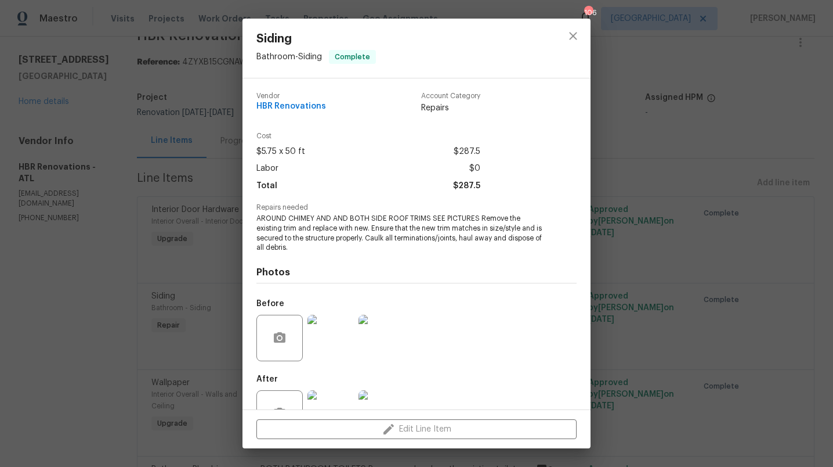
click at [327, 397] on img at bounding box center [331, 413] width 46 height 46
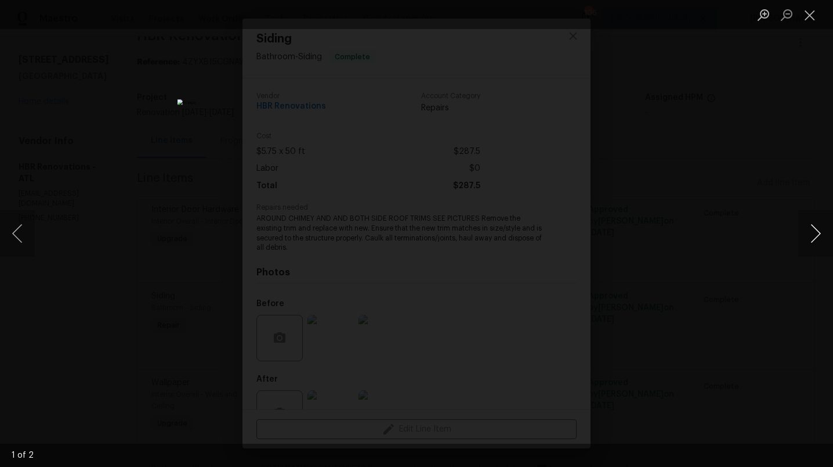
click at [812, 234] on button "Next image" at bounding box center [815, 233] width 35 height 46
click at [764, 15] on button "Zoom in" at bounding box center [763, 15] width 23 height 20
click at [809, 13] on button "Close lightbox" at bounding box center [809, 15] width 23 height 20
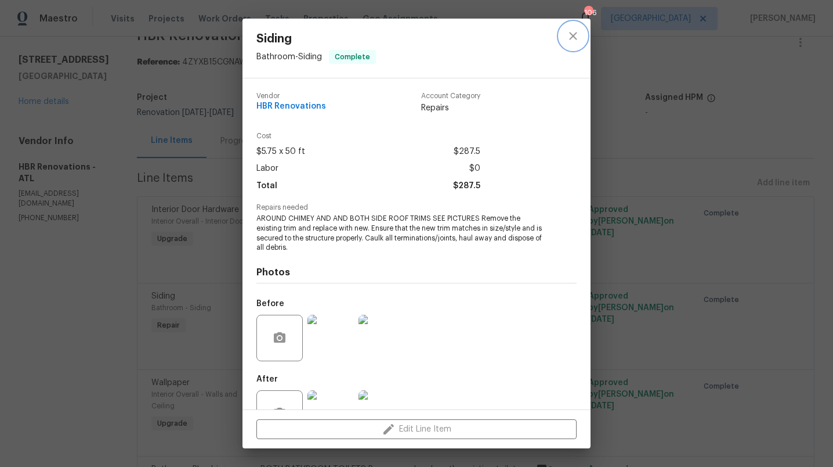
click at [574, 35] on icon "close" at bounding box center [573, 36] width 14 height 14
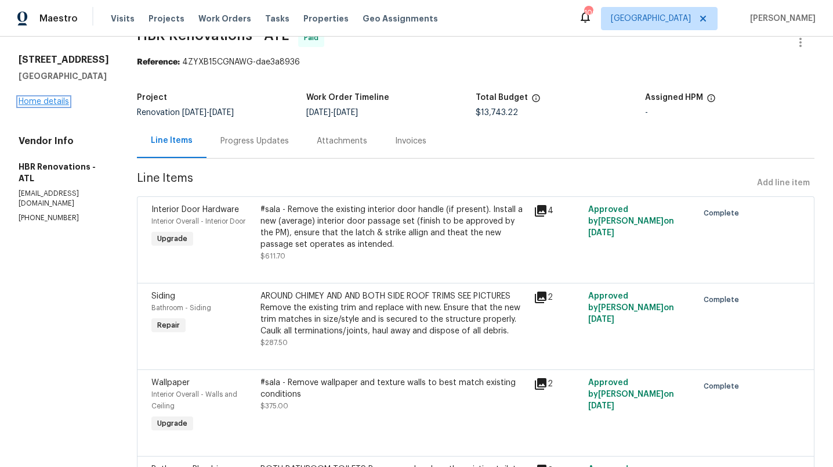
click at [50, 100] on link "Home details" at bounding box center [44, 101] width 50 height 8
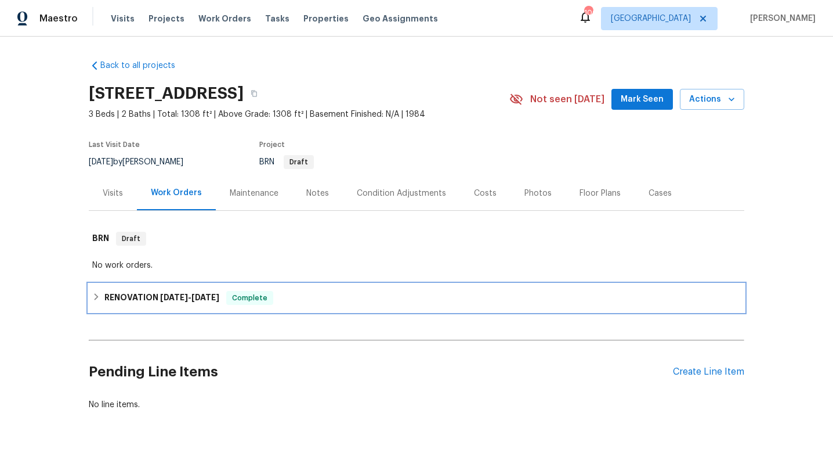
click at [155, 295] on h6 "RENOVATION [DATE] - [DATE]" at bounding box center [161, 298] width 115 height 14
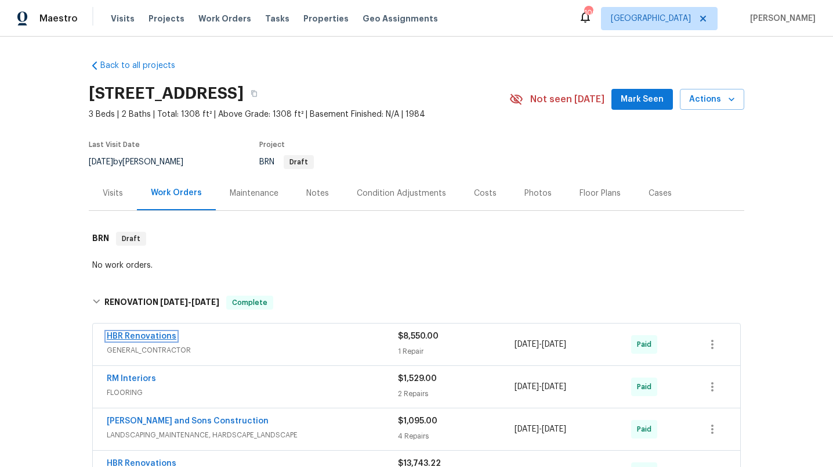
click at [157, 334] on link "HBR Renovations" at bounding box center [142, 336] width 70 height 8
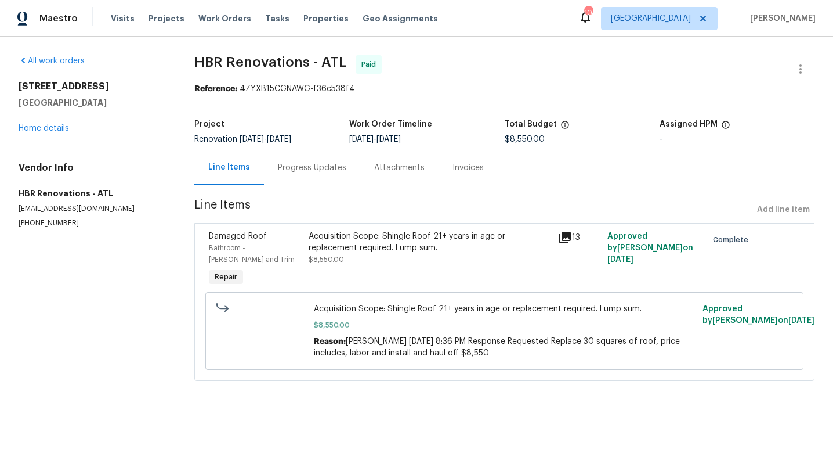
click at [328, 168] on div "Progress Updates" at bounding box center [312, 168] width 68 height 12
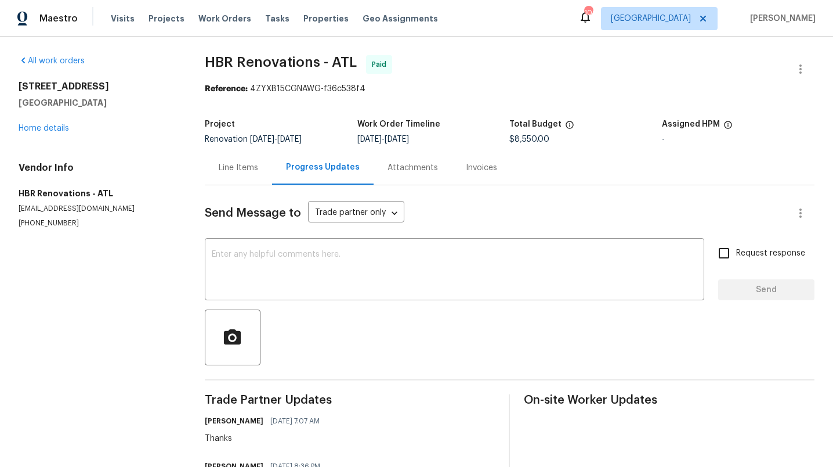
click at [414, 168] on div "Attachments" at bounding box center [413, 168] width 50 height 12
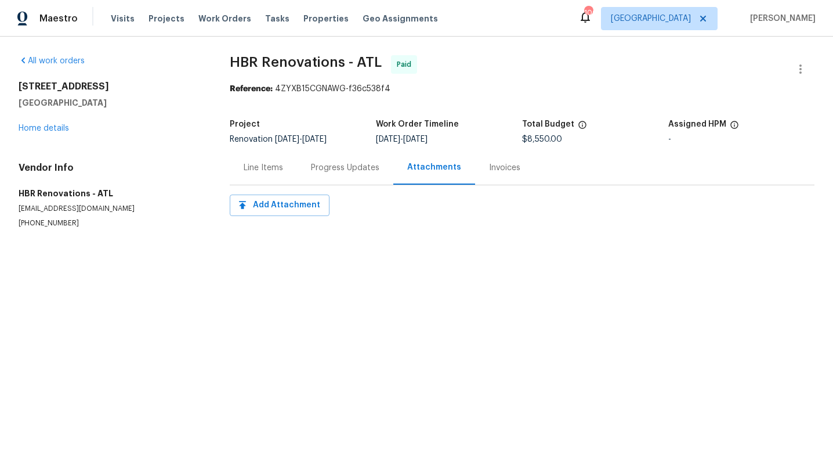
click at [503, 169] on div "Invoices" at bounding box center [504, 168] width 31 height 12
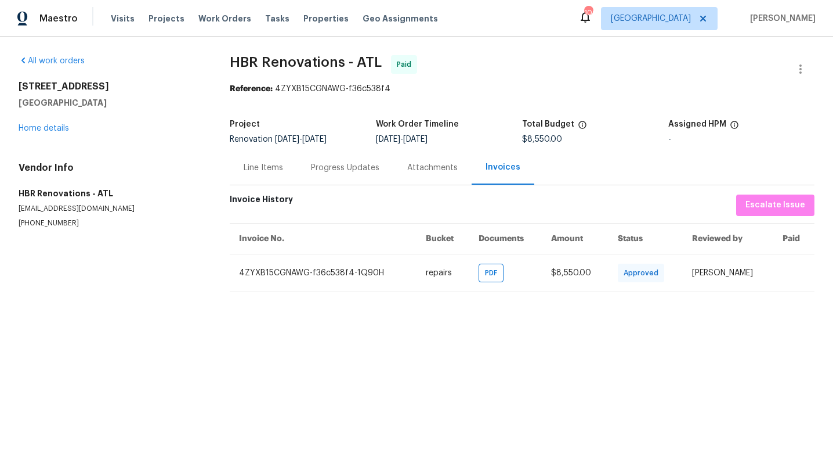
click at [264, 169] on div "Line Items" at bounding box center [263, 168] width 39 height 12
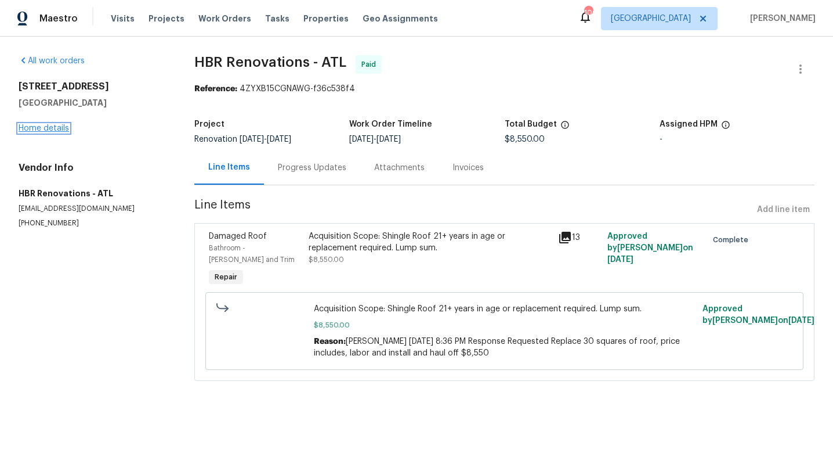
click at [57, 130] on link "Home details" at bounding box center [44, 128] width 50 height 8
